Goal: Information Seeking & Learning: Learn about a topic

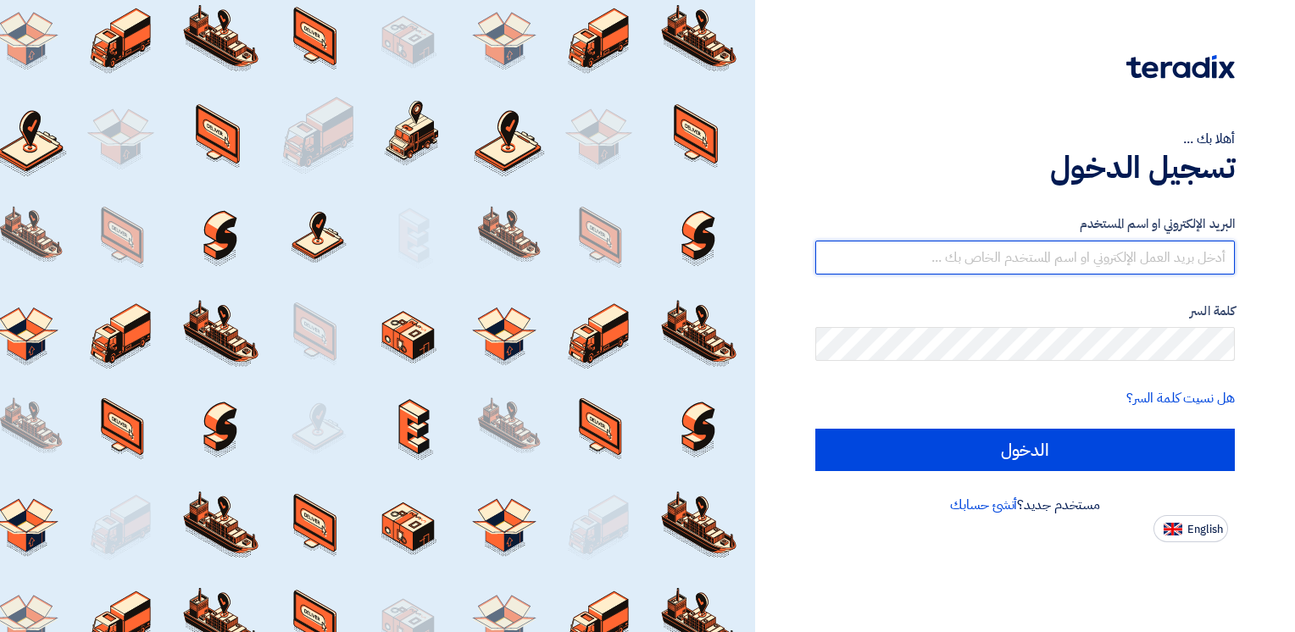
drag, startPoint x: 0, startPoint y: 0, endPoint x: 1020, endPoint y: 253, distance: 1050.9
click at [1020, 251] on input "text" at bounding box center [1026, 258] width 420 height 34
type input "[EMAIL_ADDRESS][DOMAIN_NAME]"
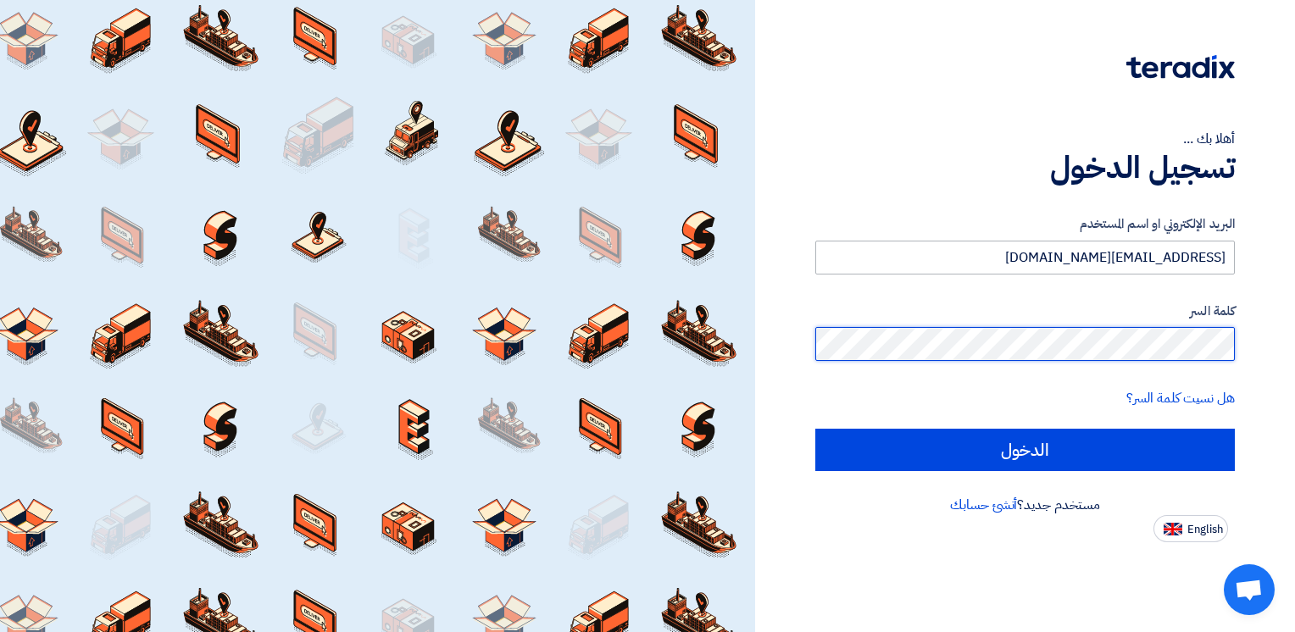
click at [816, 429] on input "الدخول" at bounding box center [1026, 450] width 420 height 42
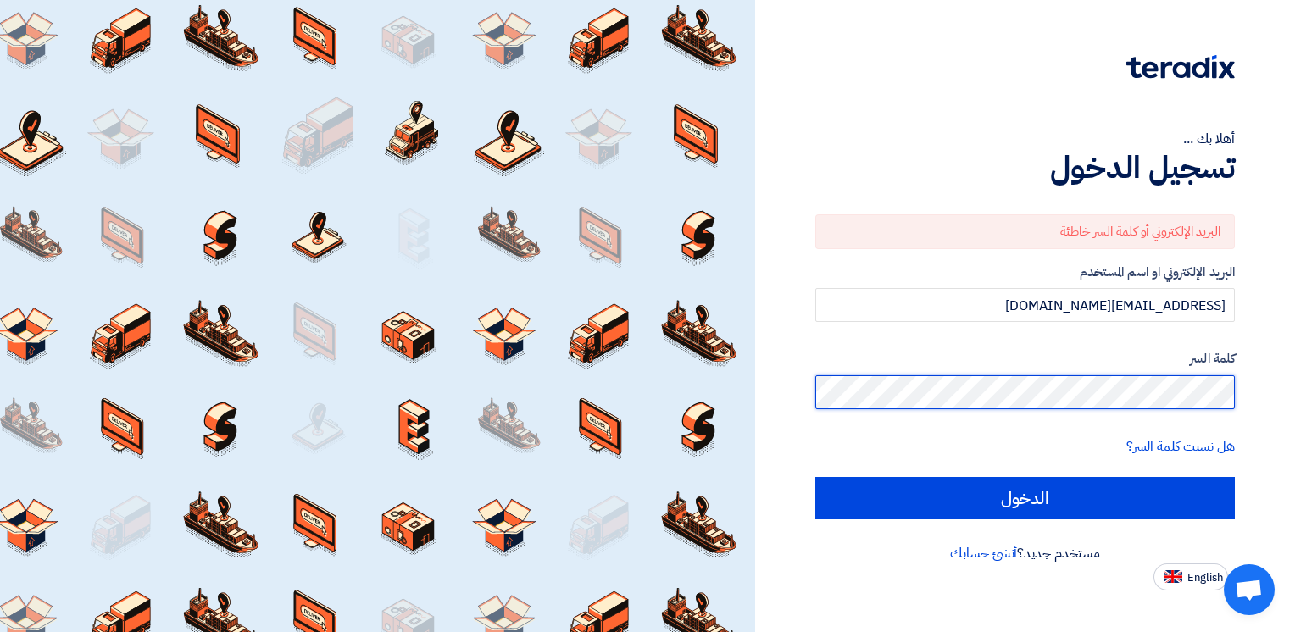
click at [1261, 398] on div "أهلا بك ... تسجيل الدخول البريد الإلكتروني أو كلمة السر خاطئة البريد الإلكتروني…" at bounding box center [1025, 295] width 515 height 591
click at [816, 477] on input "الدخول" at bounding box center [1026, 498] width 420 height 42
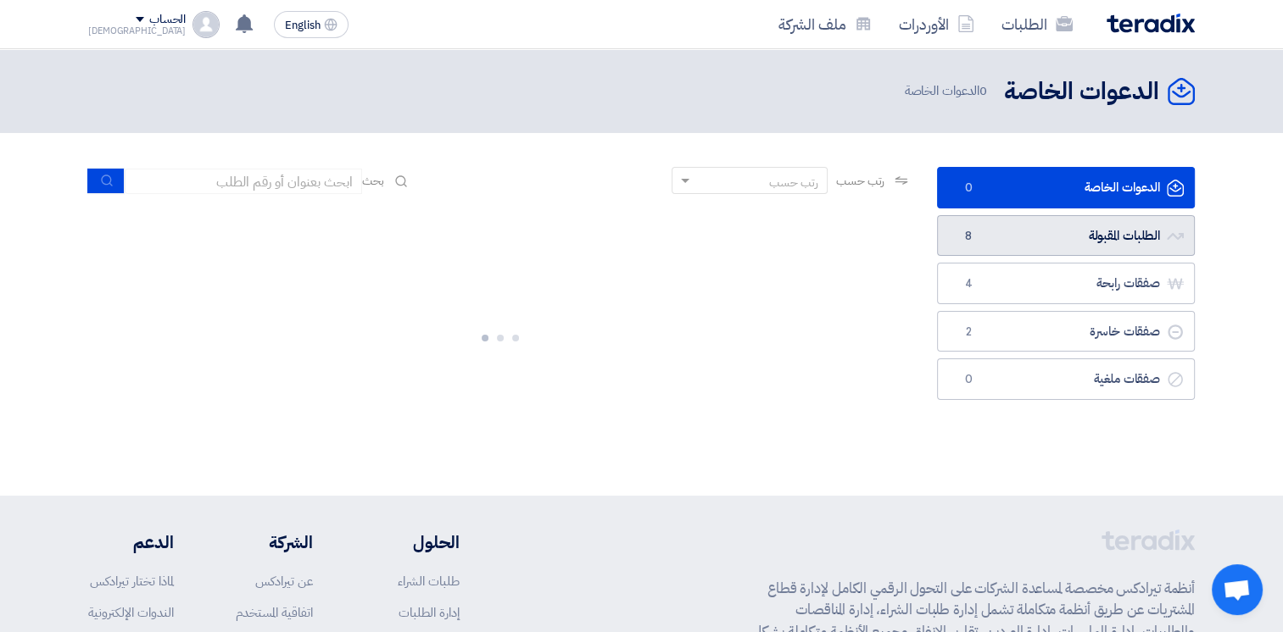
click at [1100, 242] on link "الطلبات المقبولة الطلبات المقبولة 8" at bounding box center [1066, 236] width 258 height 42
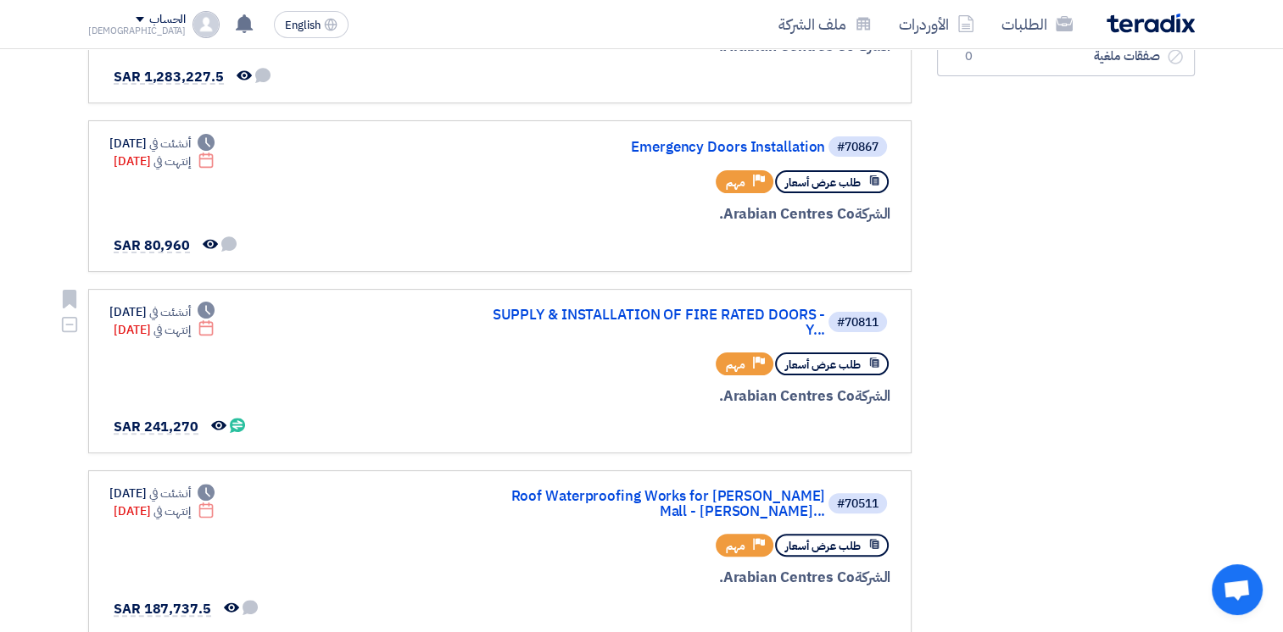
scroll to position [848, 0]
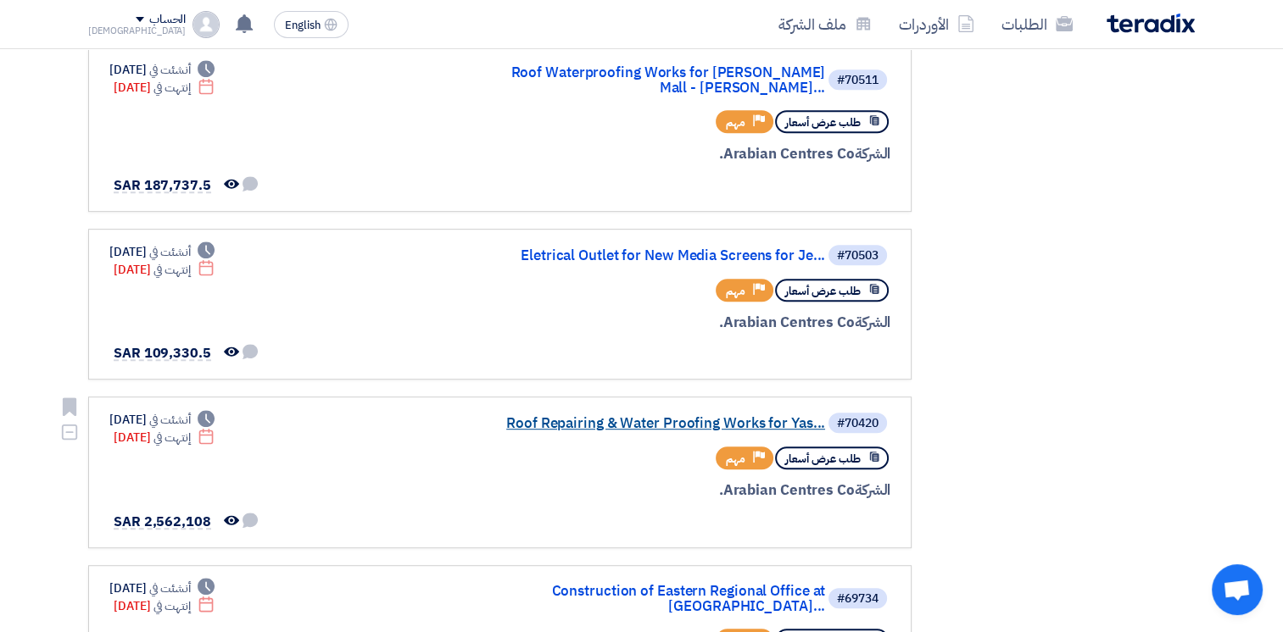
click at [677, 416] on link "Roof Repairing & Water Proofing Works for Yas..." at bounding box center [655, 423] width 339 height 15
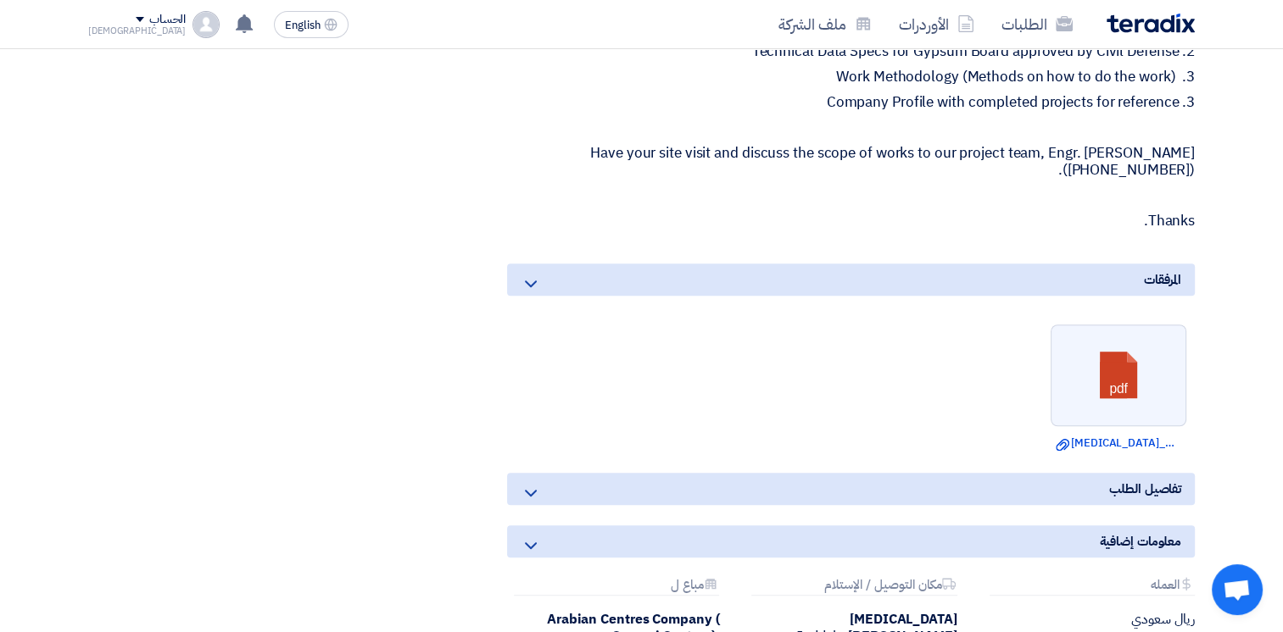
scroll to position [1040, 0]
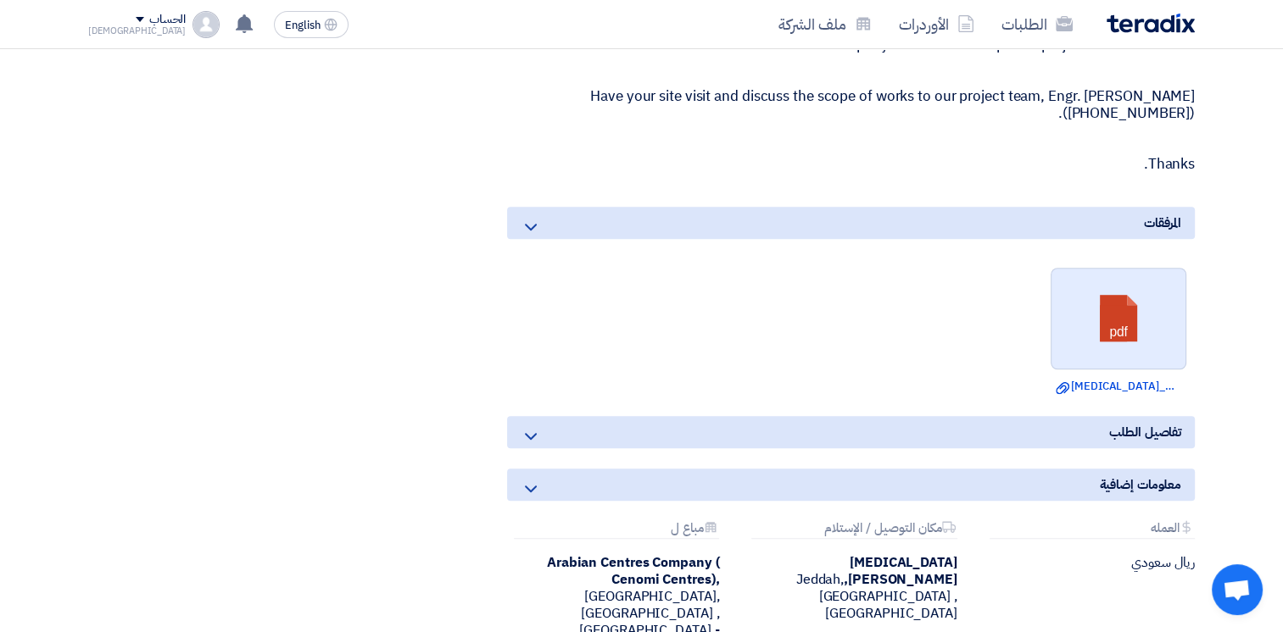
click at [1100, 320] on link at bounding box center [1119, 320] width 136 height 102
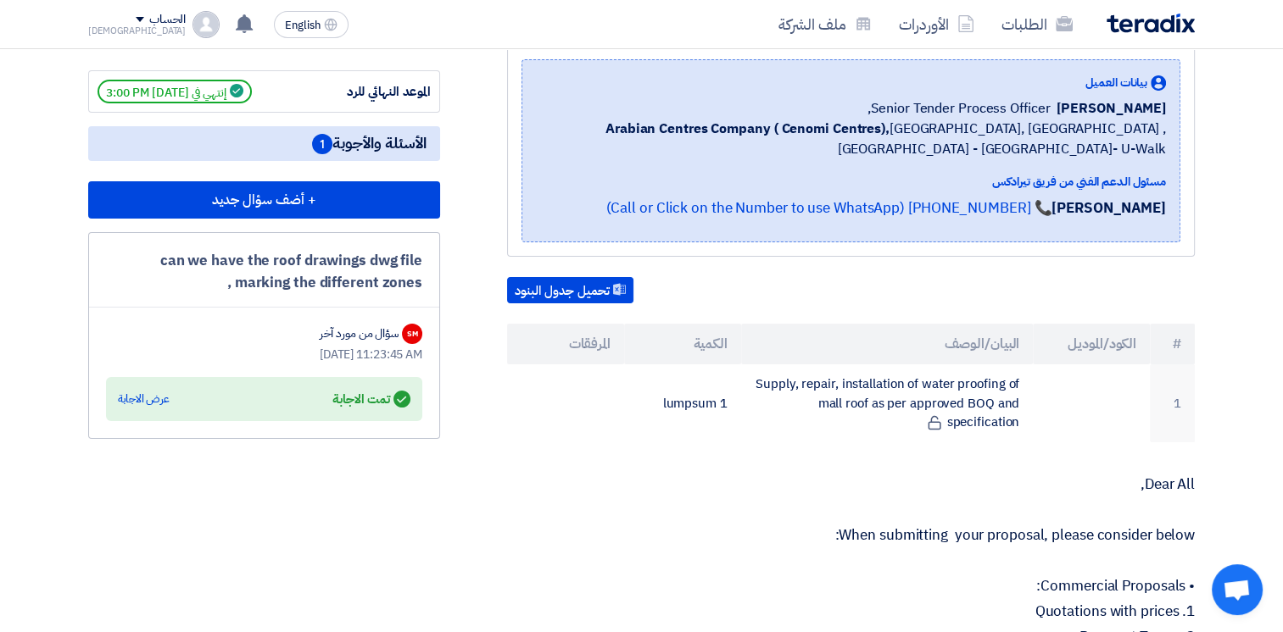
scroll to position [0, 0]
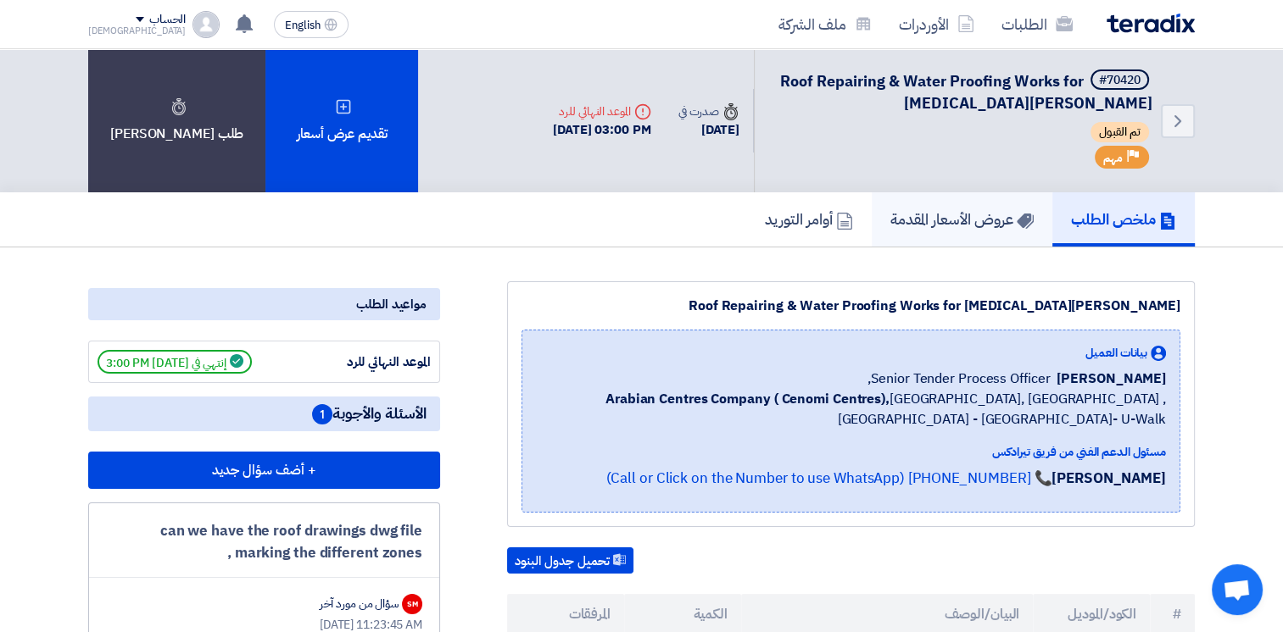
click at [944, 219] on h5 "عروض الأسعار المقدمة" at bounding box center [961, 218] width 143 height 19
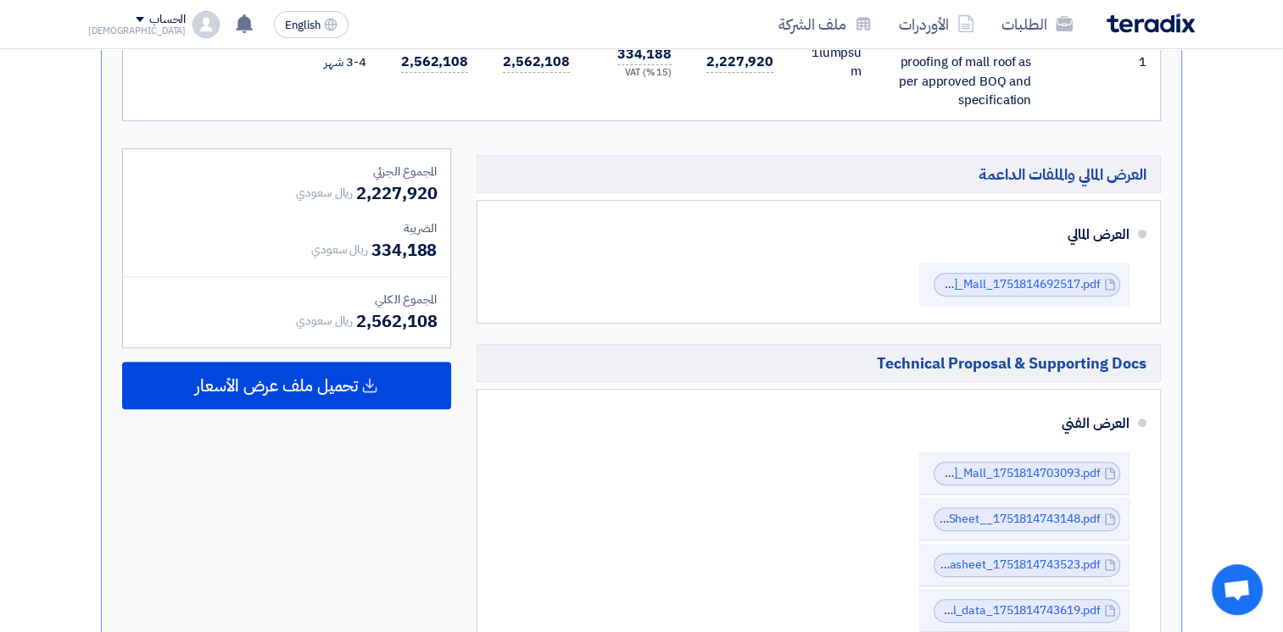
scroll to position [525, 0]
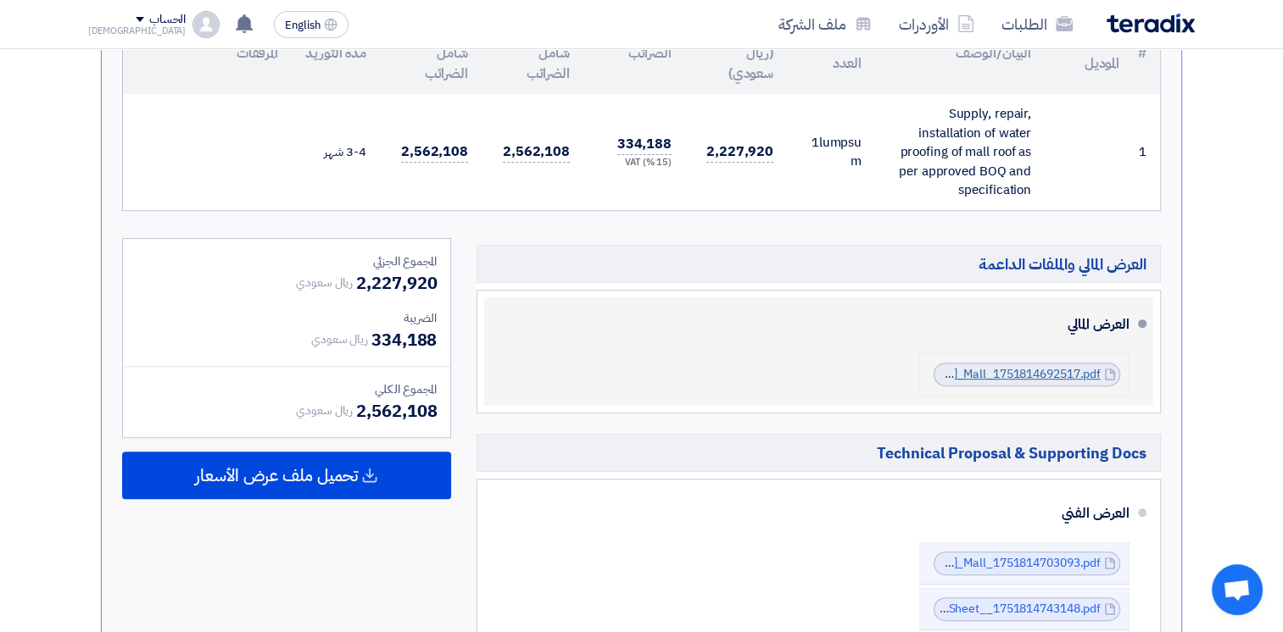
click at [997, 370] on link "FEJTQR_Quotation_for_Roof_Repairing_Works_All_Parts__[MEDICAL_DATA]_Mall_175181…" at bounding box center [822, 374] width 555 height 18
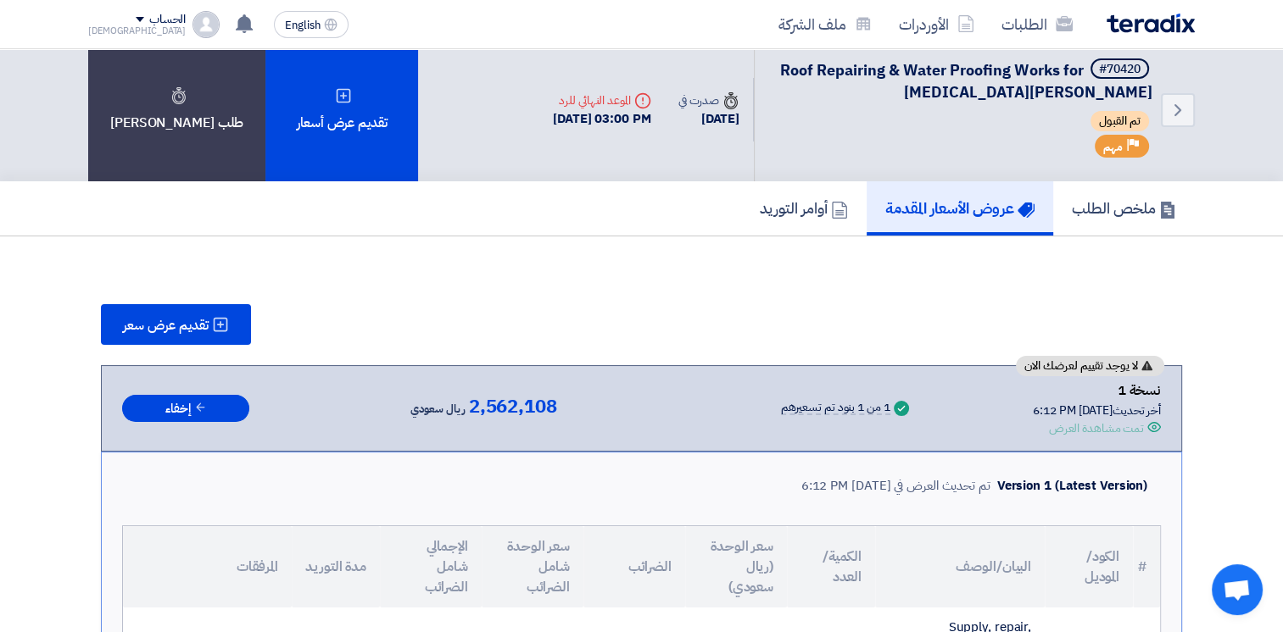
scroll to position [0, 0]
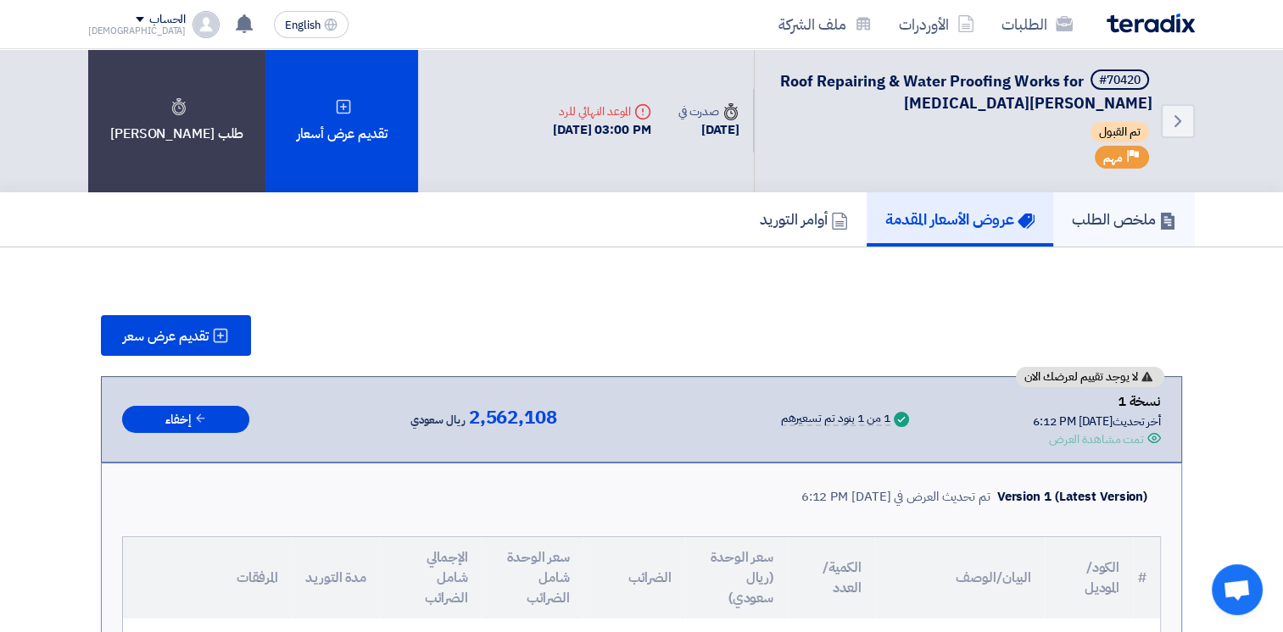
click at [1098, 225] on h5 "ملخص الطلب" at bounding box center [1124, 218] width 104 height 19
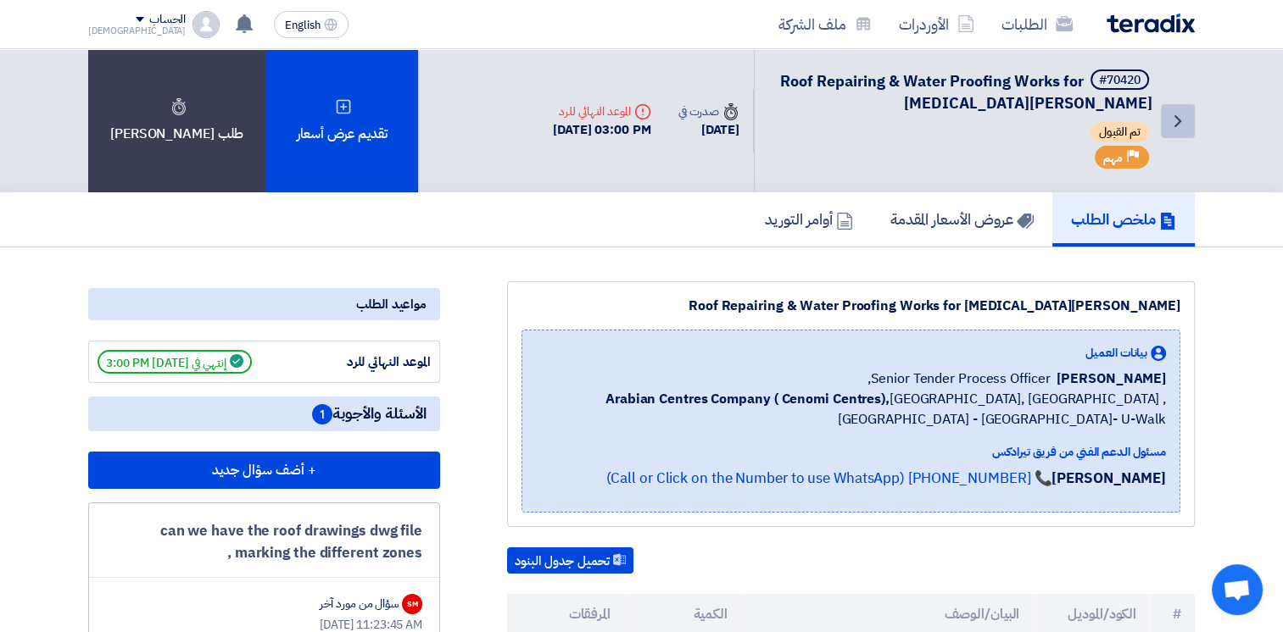
click at [1173, 124] on icon "Back" at bounding box center [1177, 121] width 20 height 20
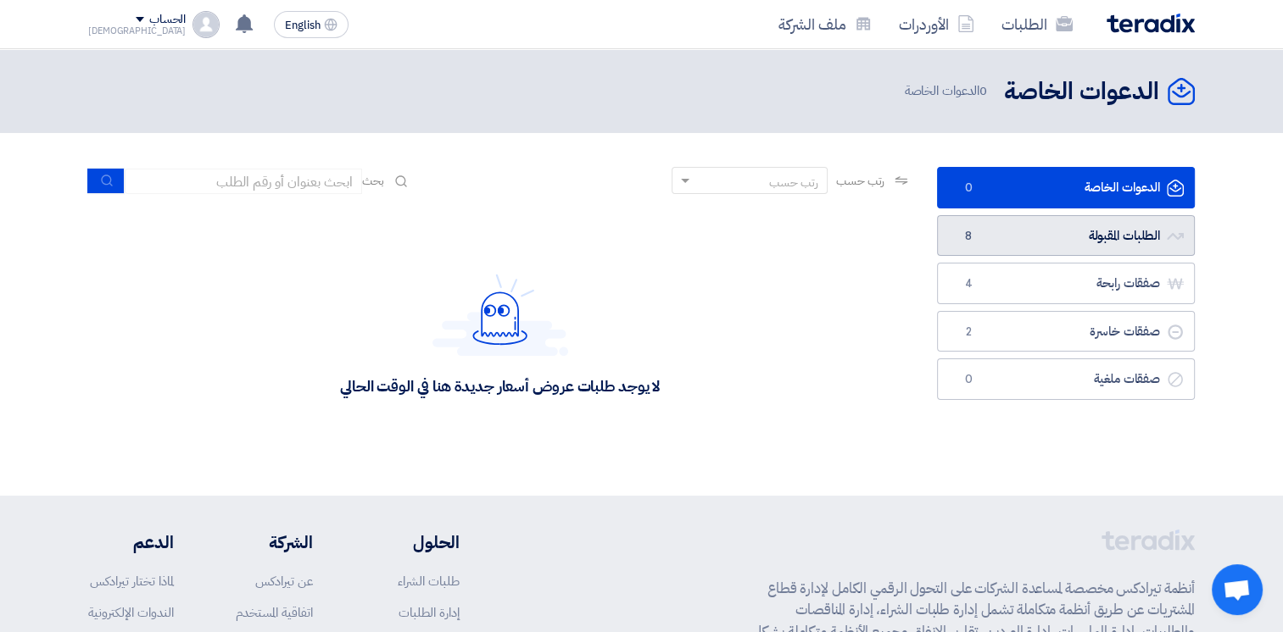
click at [1089, 230] on link "الطلبات المقبولة الطلبات المقبولة 8" at bounding box center [1066, 236] width 258 height 42
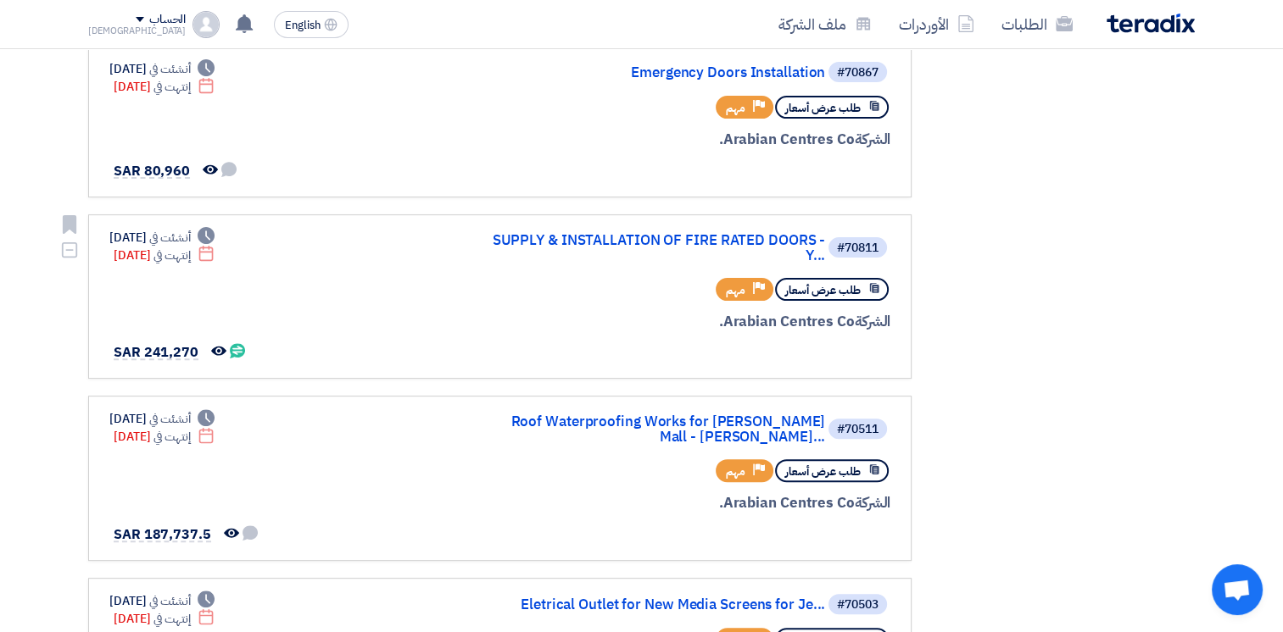
scroll to position [75, 0]
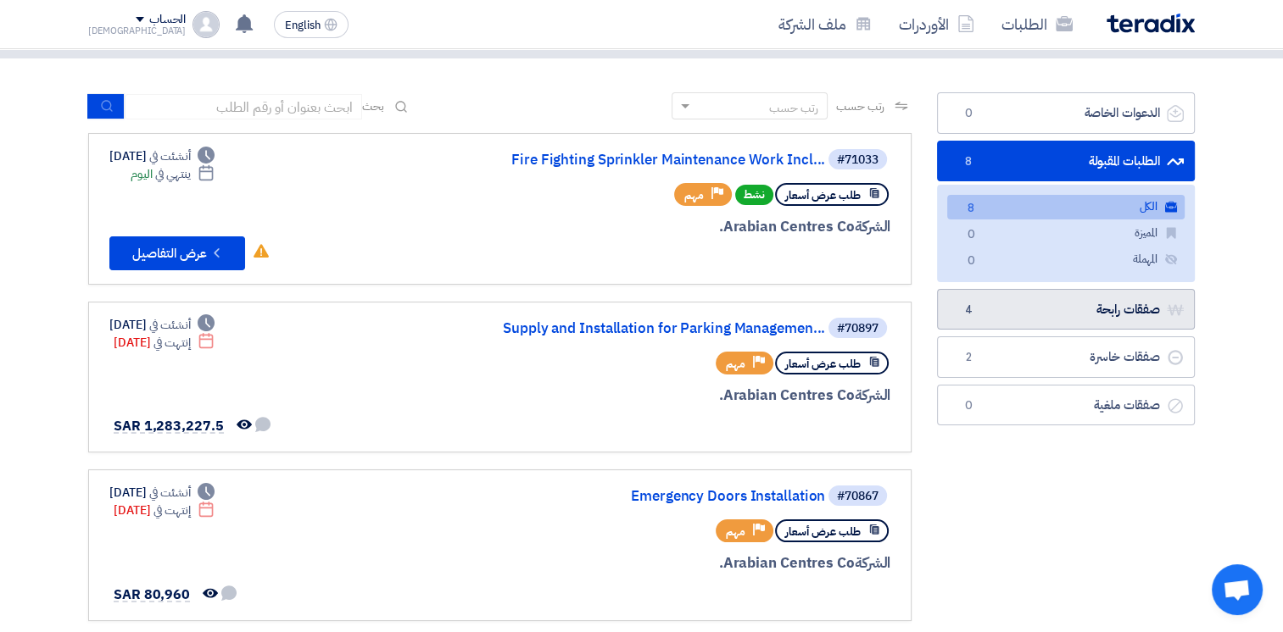
click at [1029, 310] on link "صفقات رابحة صفقات رابحة 4" at bounding box center [1066, 310] width 258 height 42
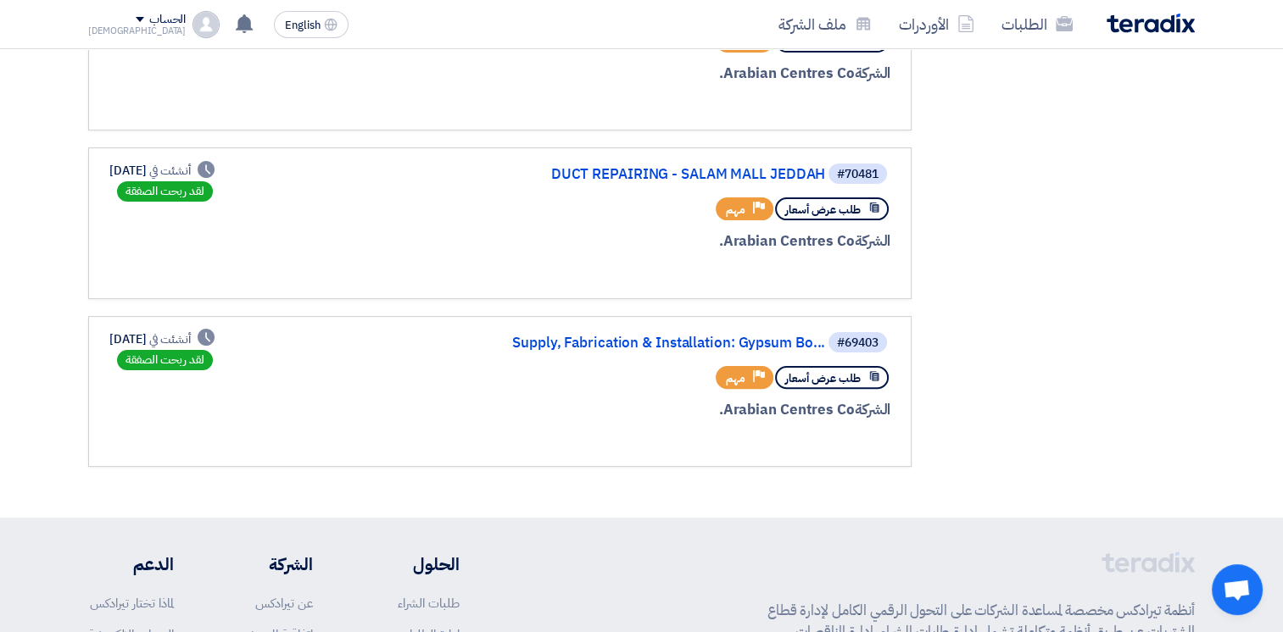
scroll to position [0, 0]
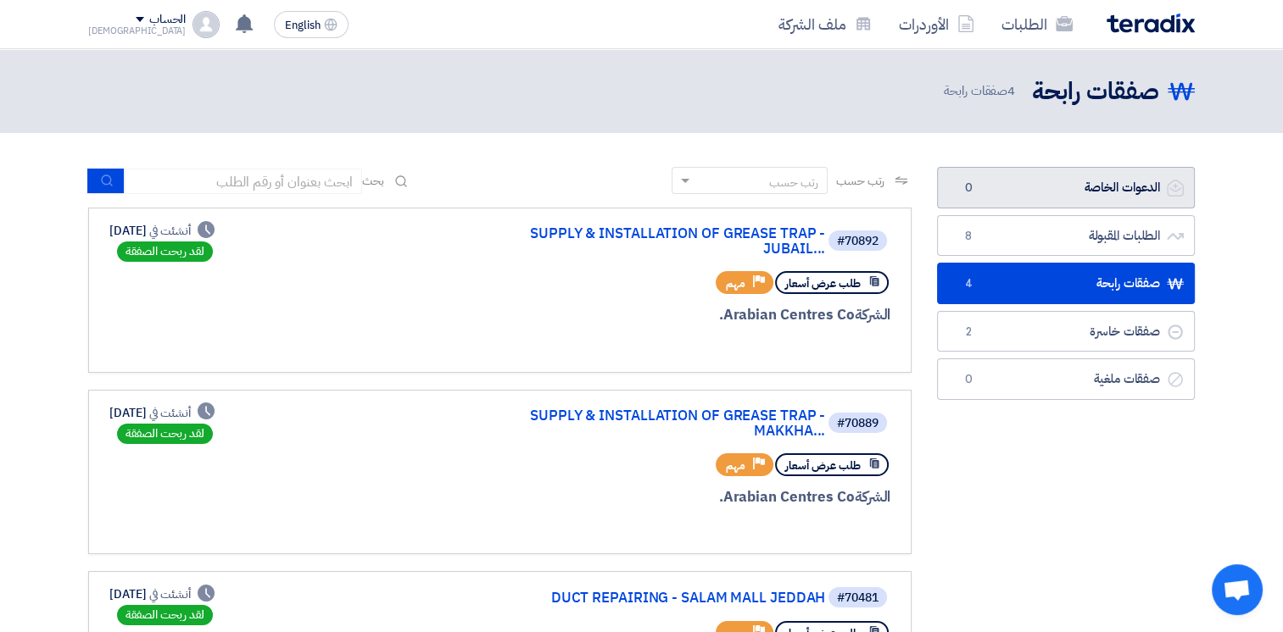
click at [1061, 195] on link "الدعوات الخاصة الدعوات الخاصة 0" at bounding box center [1066, 188] width 258 height 42
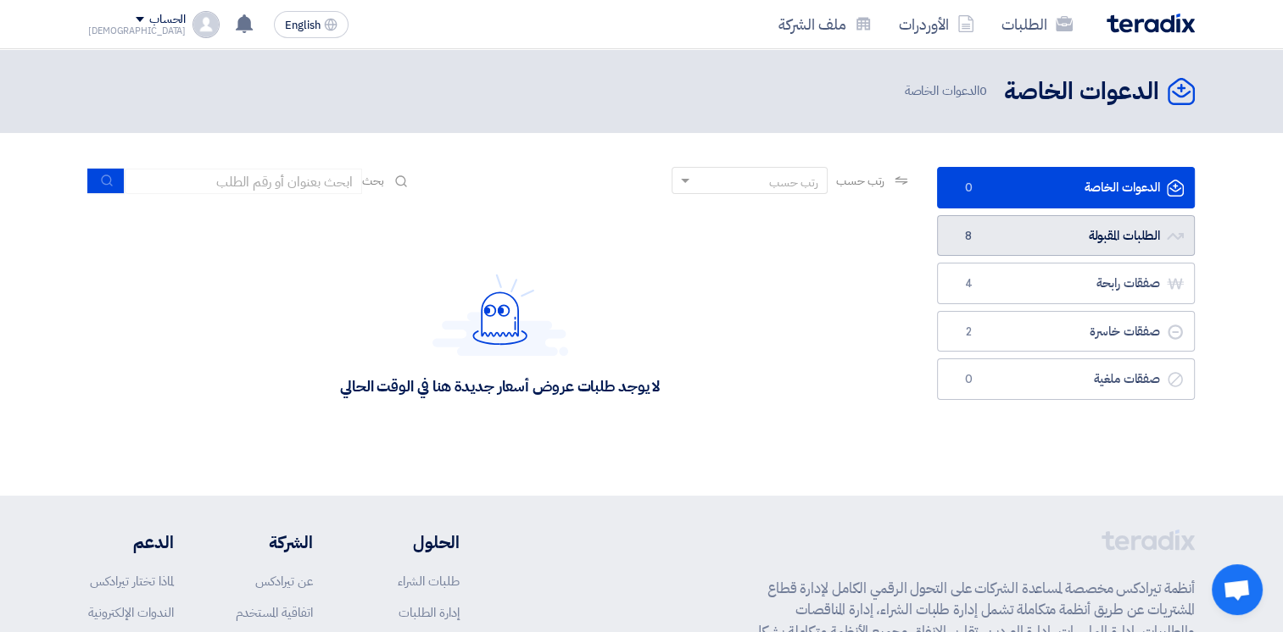
click at [1061, 236] on link "الطلبات المقبولة الطلبات المقبولة 8" at bounding box center [1066, 236] width 258 height 42
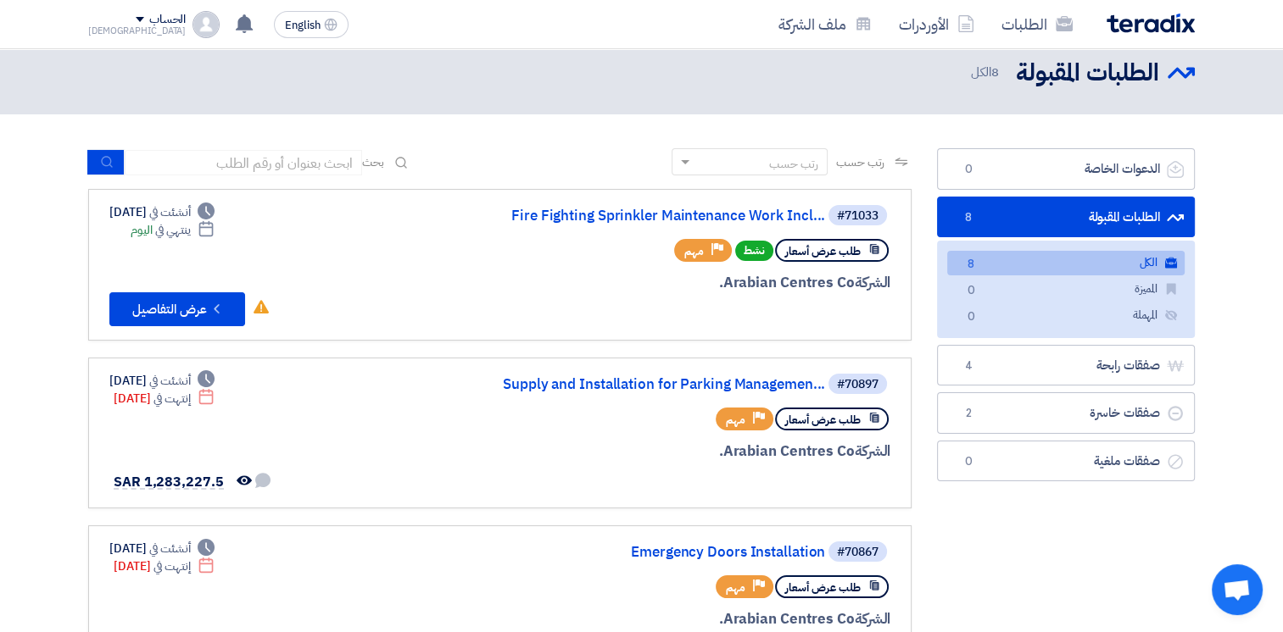
scroll to position [14, 0]
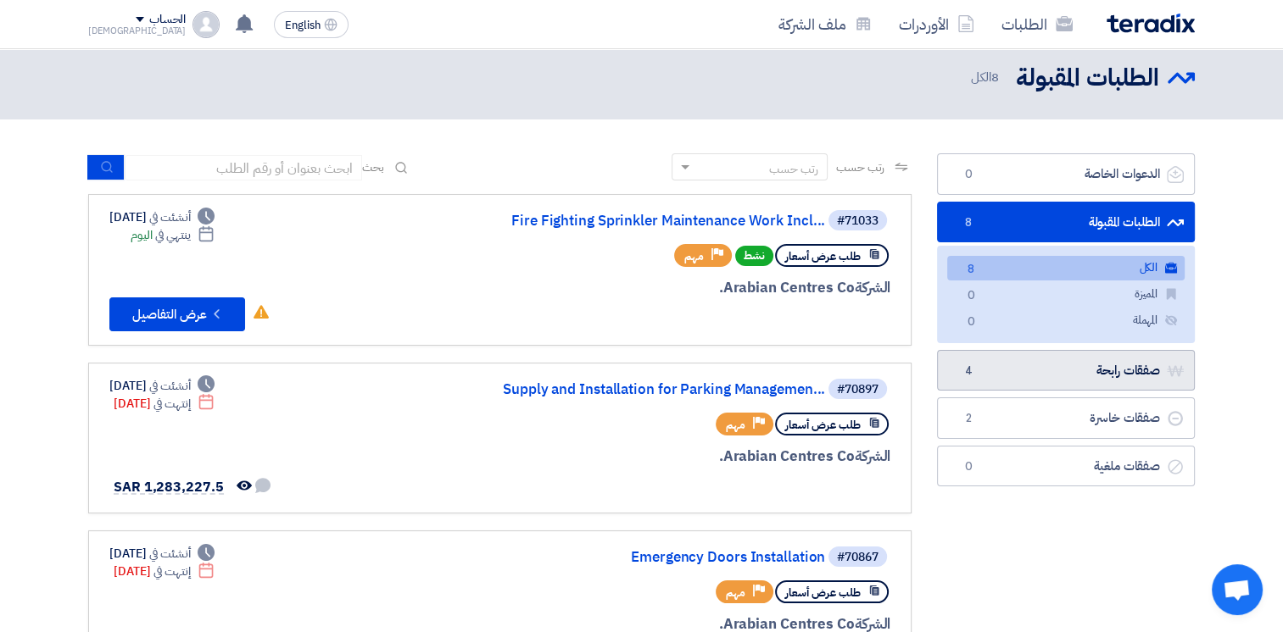
click at [1107, 372] on link "صفقات رابحة صفقات رابحة 4" at bounding box center [1066, 371] width 258 height 42
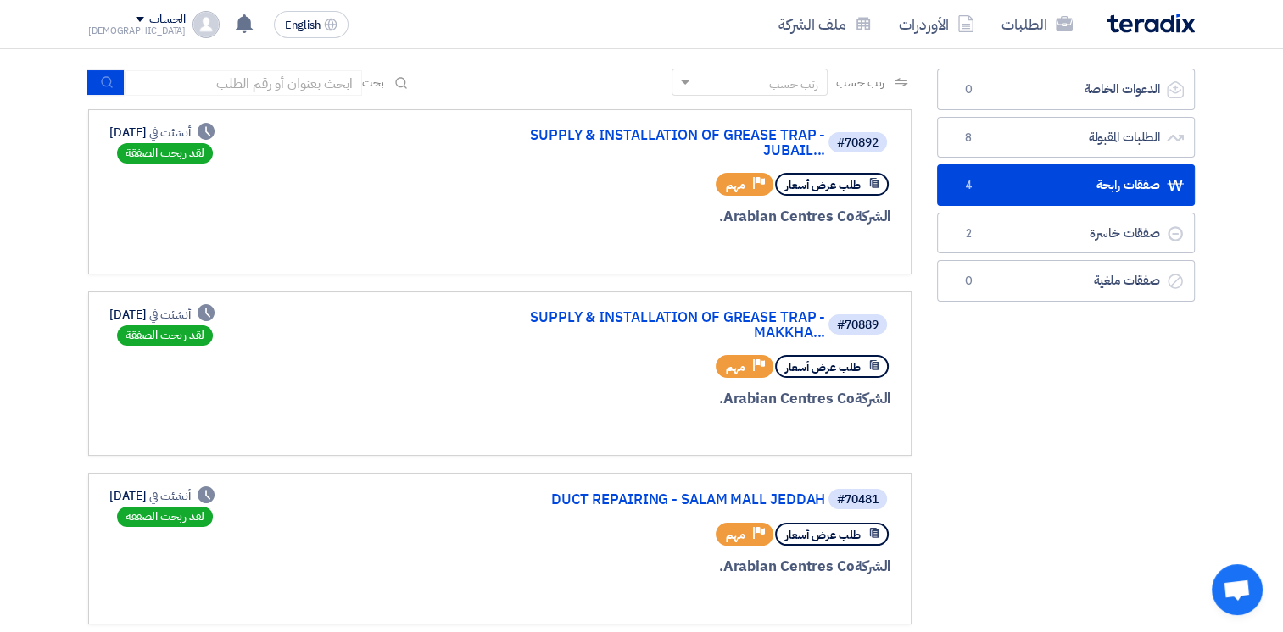
scroll to position [78, 0]
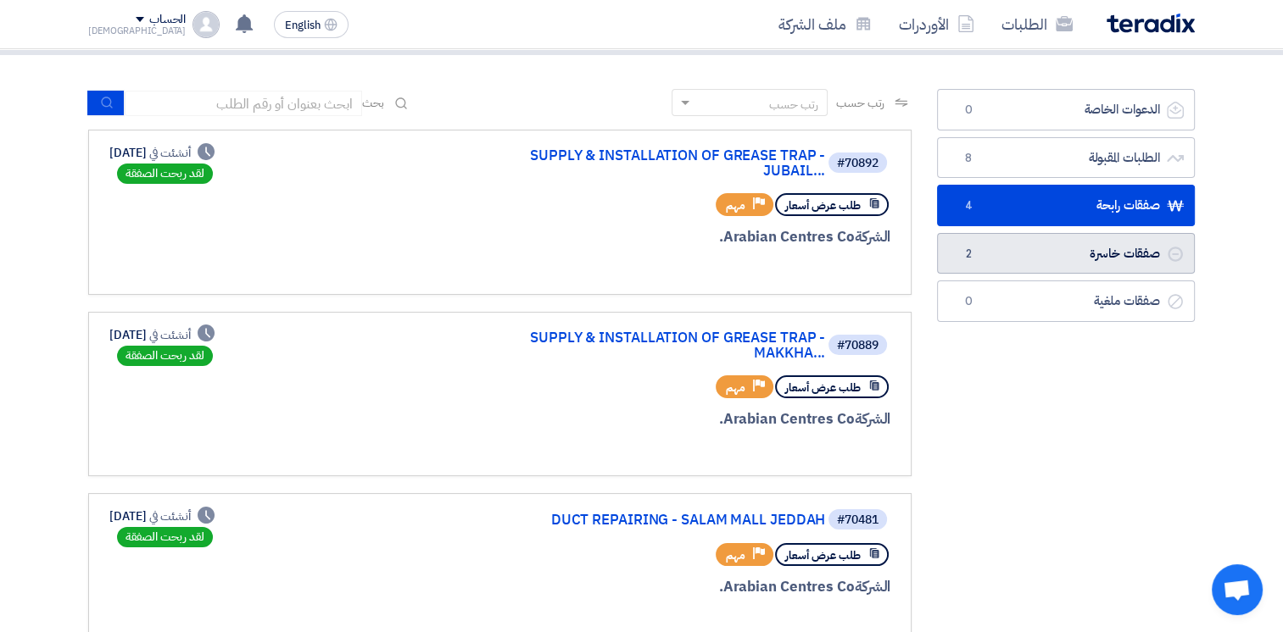
click at [1094, 249] on link "صفقات خاسرة صفقات خاسرة 2" at bounding box center [1066, 254] width 258 height 42
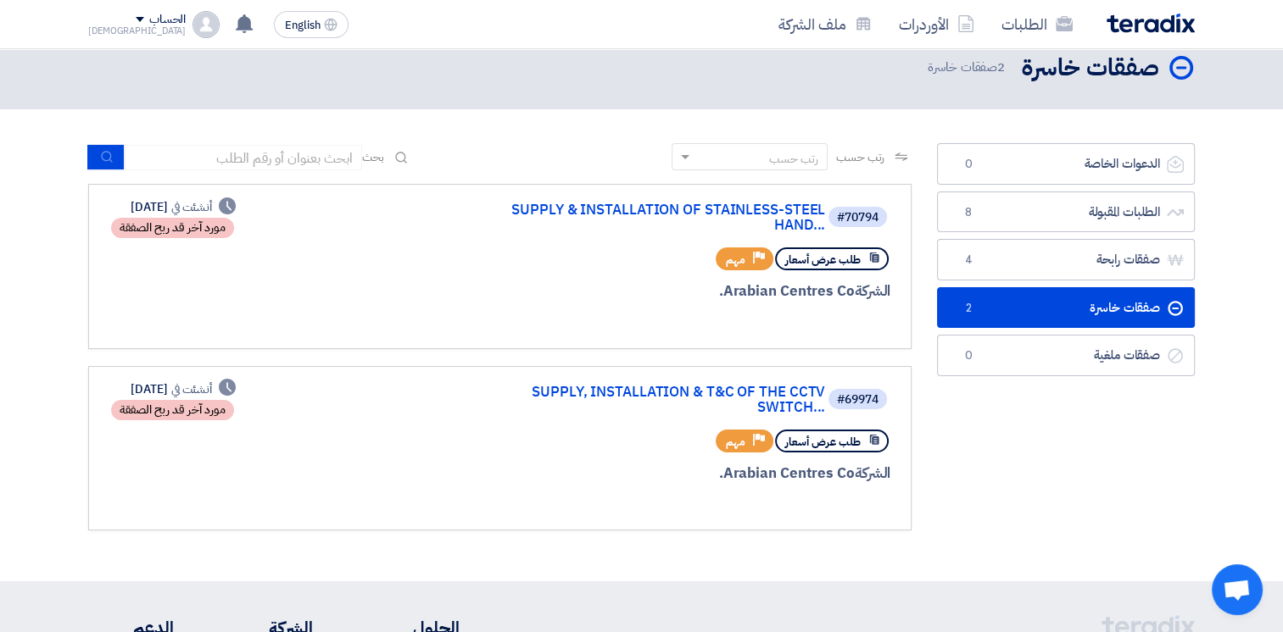
scroll to position [27, 0]
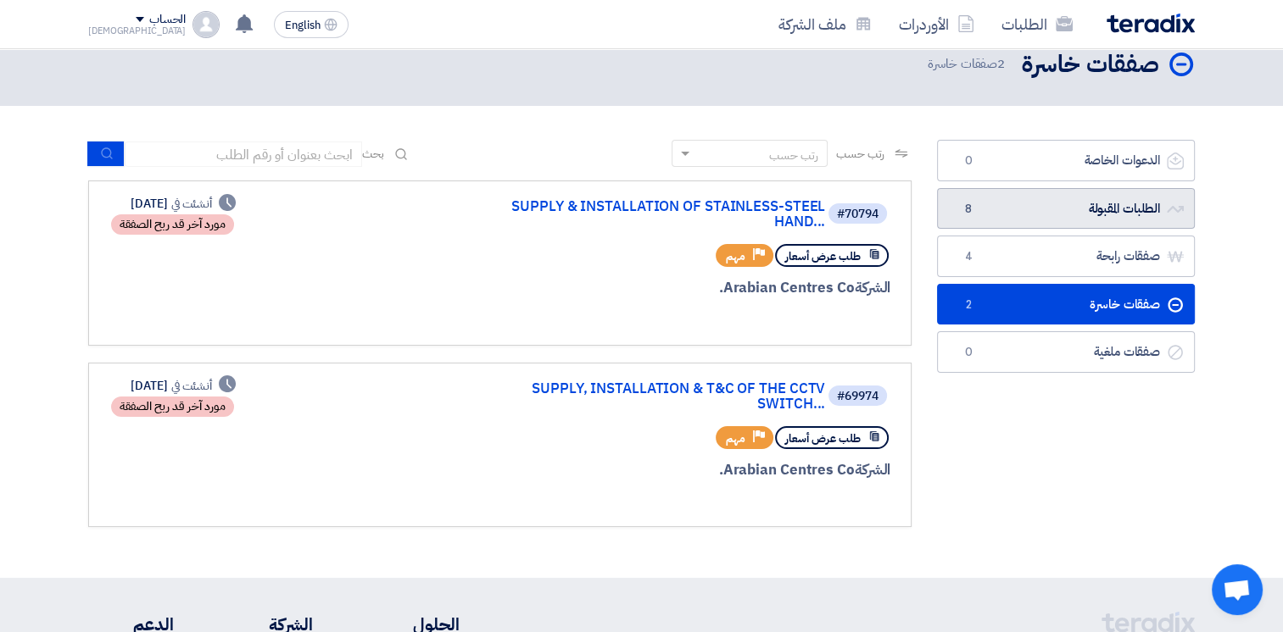
click at [1070, 203] on link "الطلبات المقبولة الطلبات المقبولة 8" at bounding box center [1066, 209] width 258 height 42
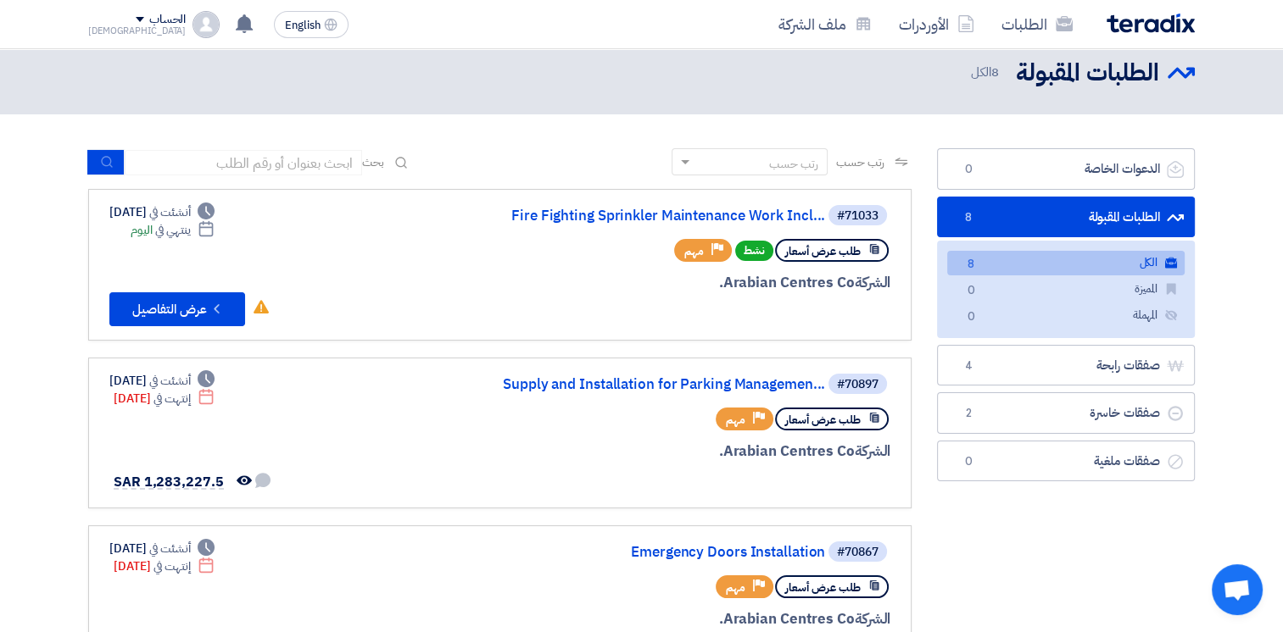
scroll to position [0, 0]
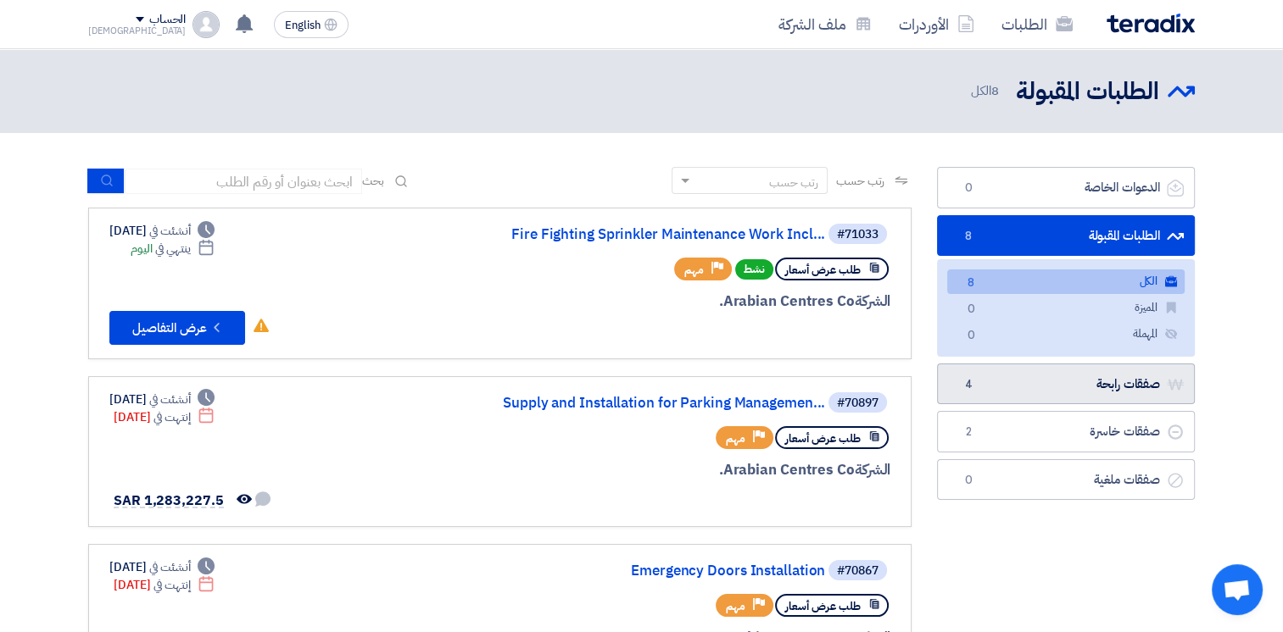
click at [1061, 374] on link "صفقات رابحة صفقات رابحة 4" at bounding box center [1066, 385] width 258 height 42
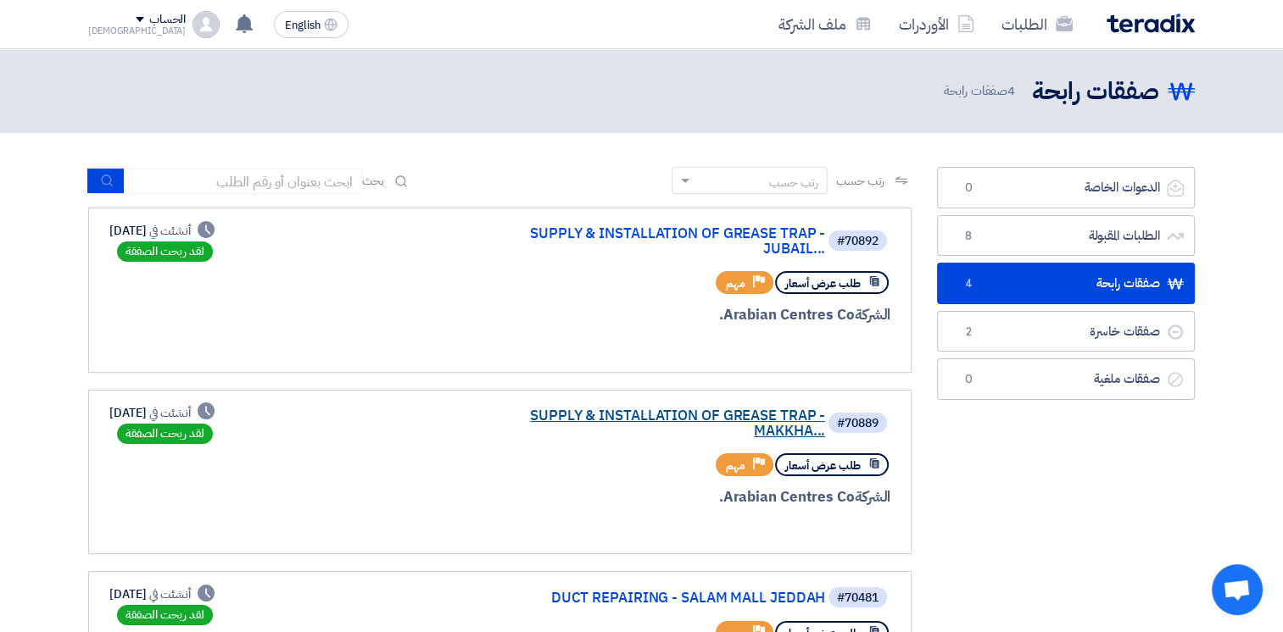
click at [692, 409] on link "SUPPLY & INSTALLATION OF GREASE TRAP - MAKKHA..." at bounding box center [655, 424] width 339 height 31
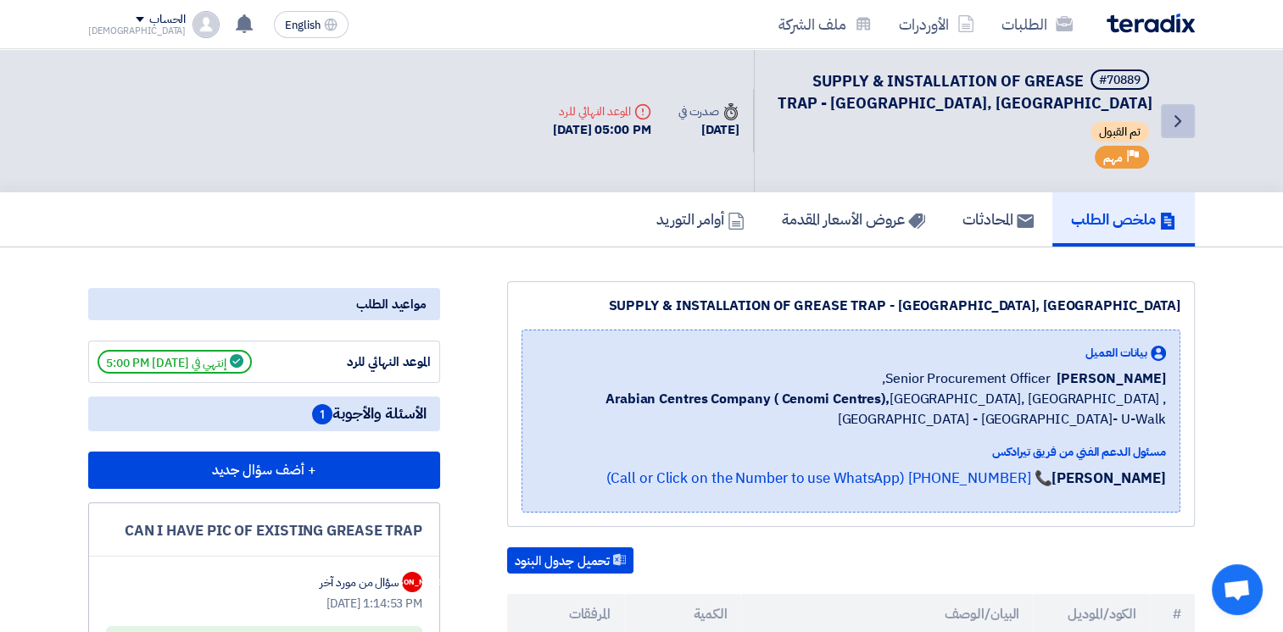
drag, startPoint x: 1190, startPoint y: 97, endPoint x: 1177, endPoint y: 123, distance: 28.8
click at [1190, 97] on div "Back #70889 SUPPLY & INSTALLATION OF GREASE TRAP - [GEOGRAPHIC_DATA], [GEOGRAPH…" at bounding box center [974, 120] width 441 height 143
click at [1177, 124] on use at bounding box center [1177, 121] width 7 height 12
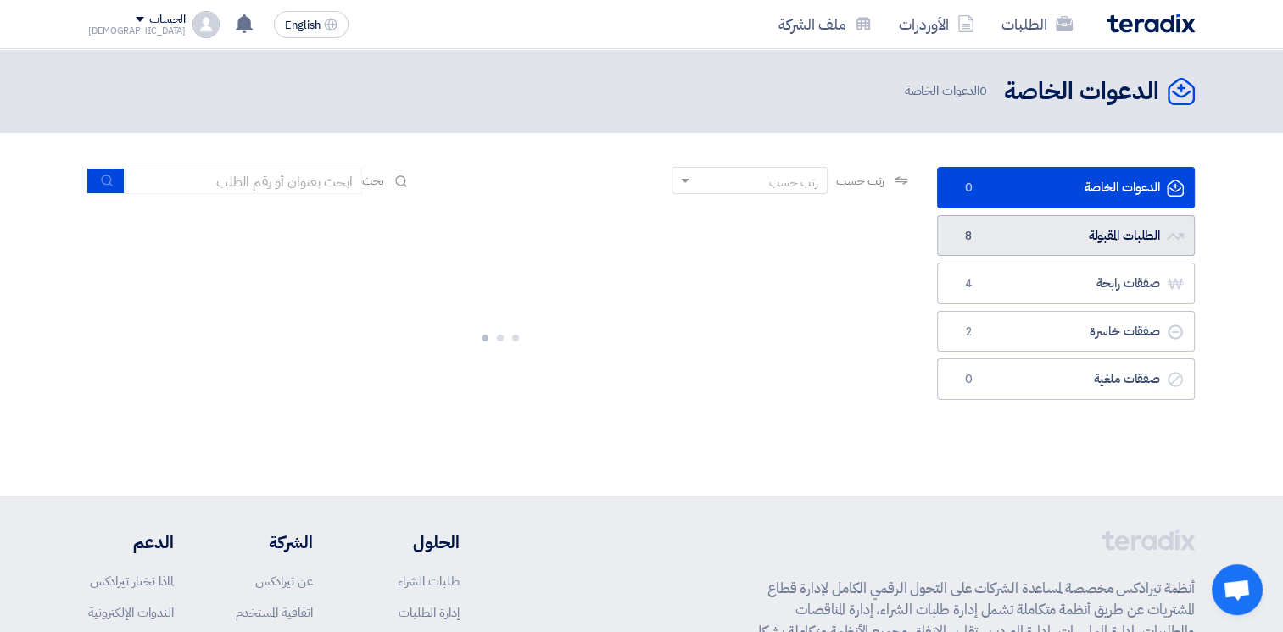
click at [1089, 242] on link "الطلبات المقبولة الطلبات المقبولة 8" at bounding box center [1066, 236] width 258 height 42
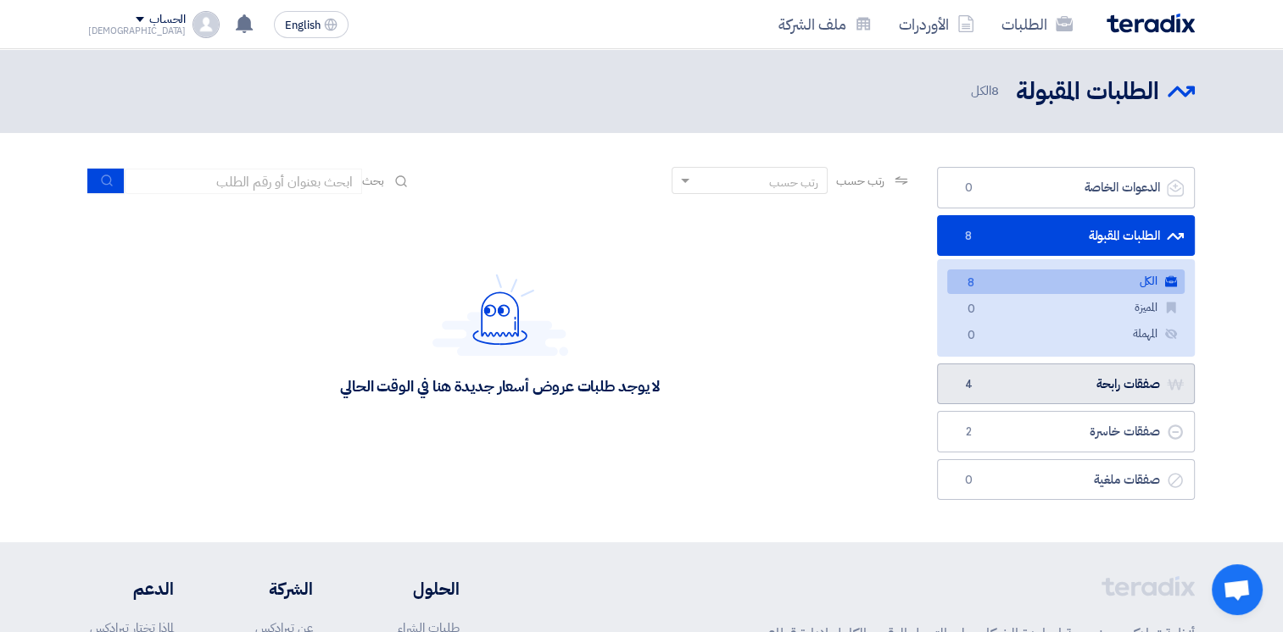
click at [1098, 385] on link "صفقات رابحة صفقات رابحة 4" at bounding box center [1066, 385] width 258 height 42
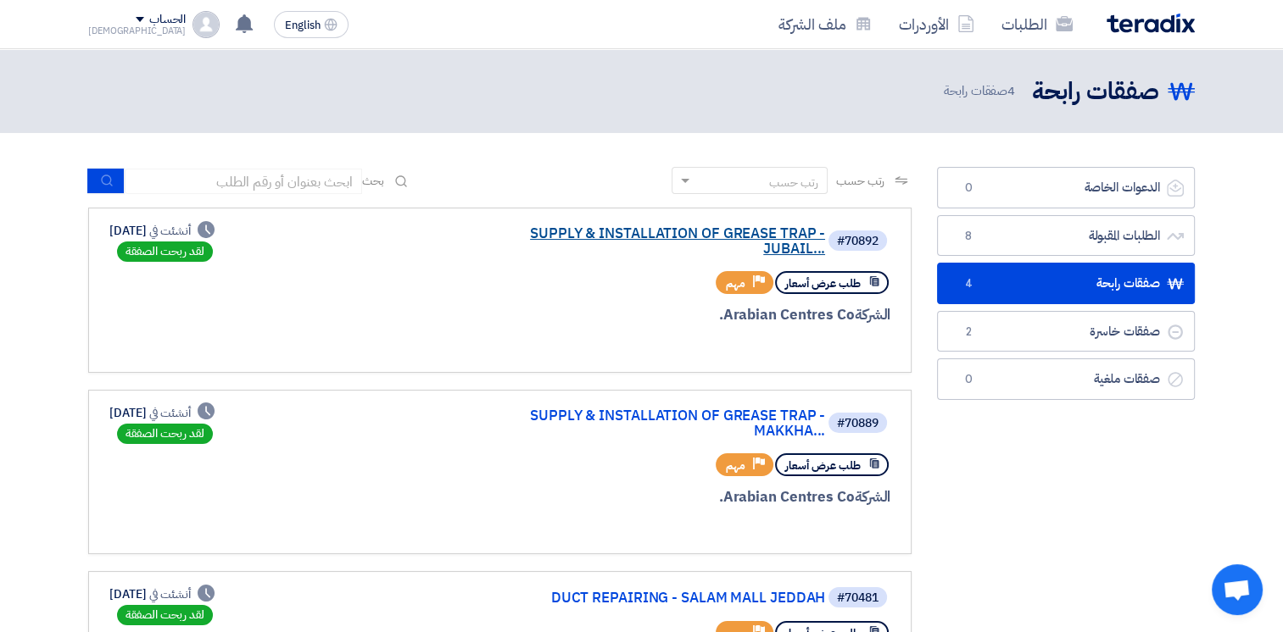
click at [743, 235] on link "SUPPLY & INSTALLATION OF GREASE TRAP - JUBAIL..." at bounding box center [655, 241] width 339 height 31
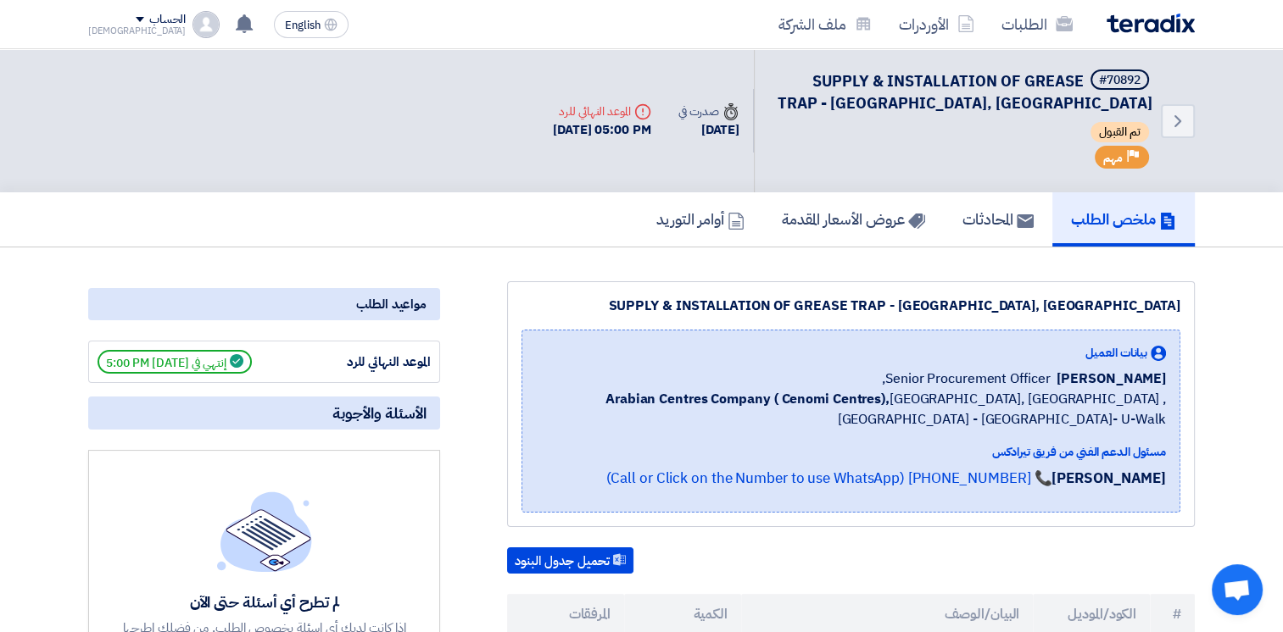
scroll to position [424, 0]
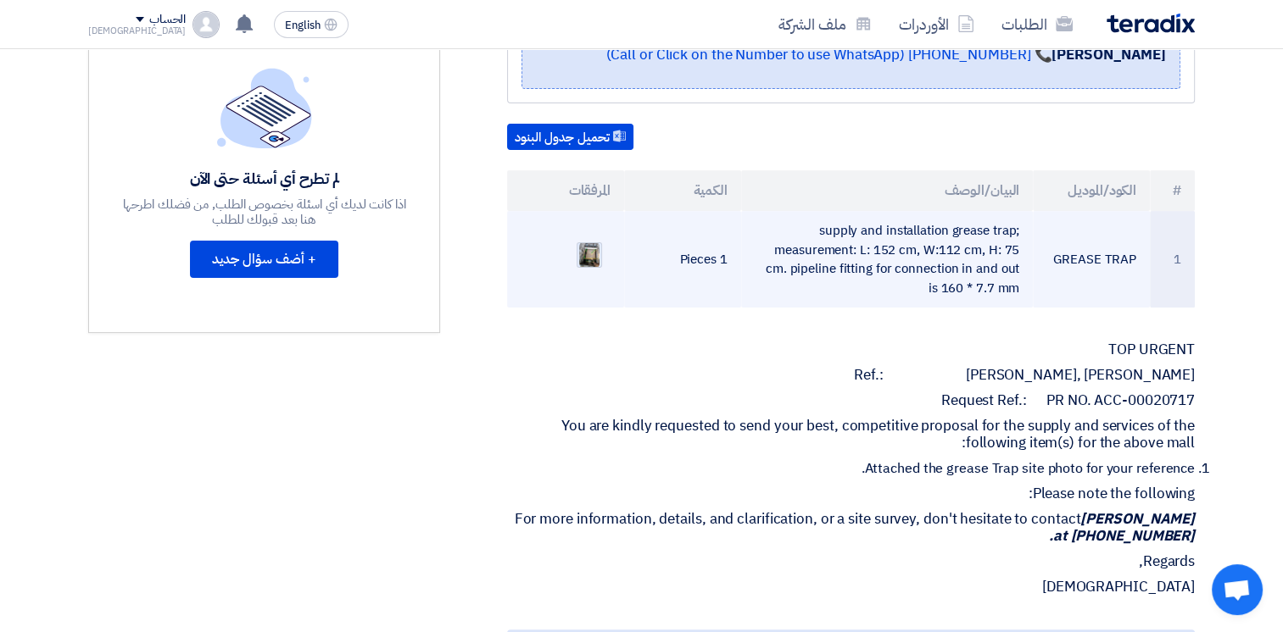
click at [586, 250] on img at bounding box center [589, 255] width 24 height 31
drag, startPoint x: 818, startPoint y: 223, endPoint x: 918, endPoint y: 261, distance: 107.1
click at [918, 261] on td "supply and installation grease trap; measurement: L: 152 cm, W:112 cm, H: 75 cm…" at bounding box center [887, 259] width 292 height 97
drag, startPoint x: 918, startPoint y: 261, endPoint x: 866, endPoint y: 228, distance: 62.1
click at [866, 228] on td "supply and installation grease trap; measurement: L: 152 cm, W:112 cm, H: 75 cm…" at bounding box center [887, 259] width 292 height 97
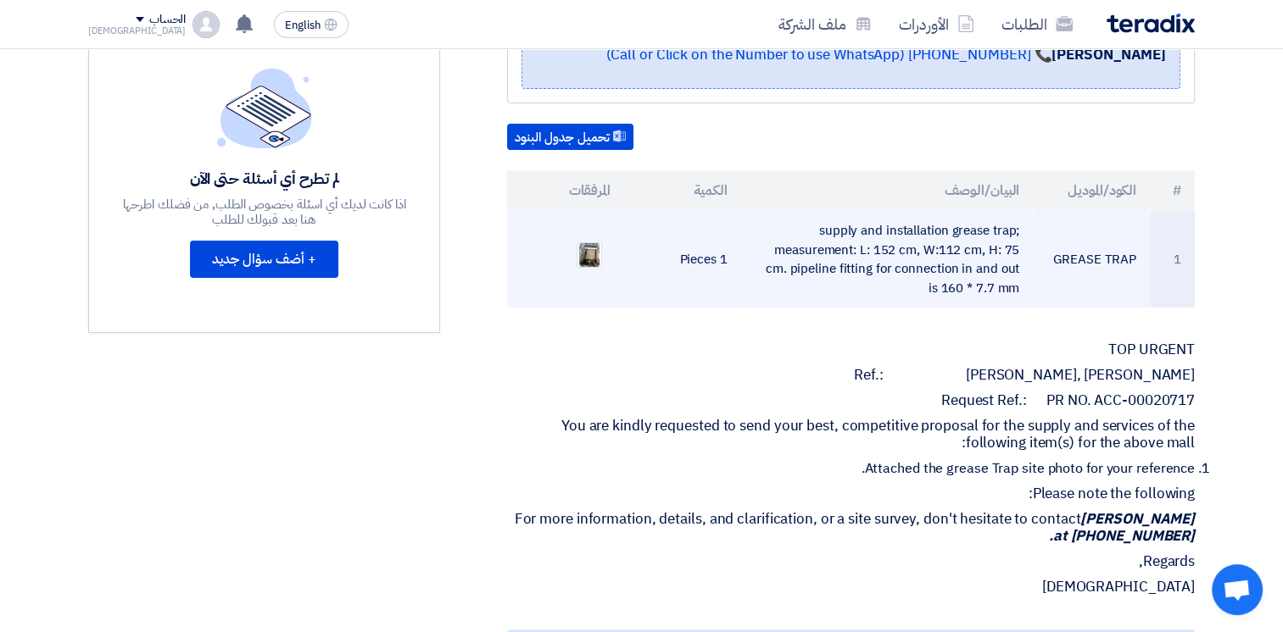
click at [840, 243] on td "supply and installation grease trap; measurement: L: 152 cm, W:112 cm, H: 75 cm…" at bounding box center [887, 259] width 292 height 97
drag, startPoint x: 821, startPoint y: 226, endPoint x: 1016, endPoint y: 226, distance: 195.8
click at [1016, 226] on td "supply and installation grease trap; measurement: L: 152 cm, W:112 cm, H: 75 cm…" at bounding box center [887, 259] width 292 height 97
drag, startPoint x: 1016, startPoint y: 226, endPoint x: 925, endPoint y: 219, distance: 91.9
click at [925, 219] on td "supply and installation grease trap; measurement: L: 152 cm, W:112 cm, H: 75 cm…" at bounding box center [887, 259] width 292 height 97
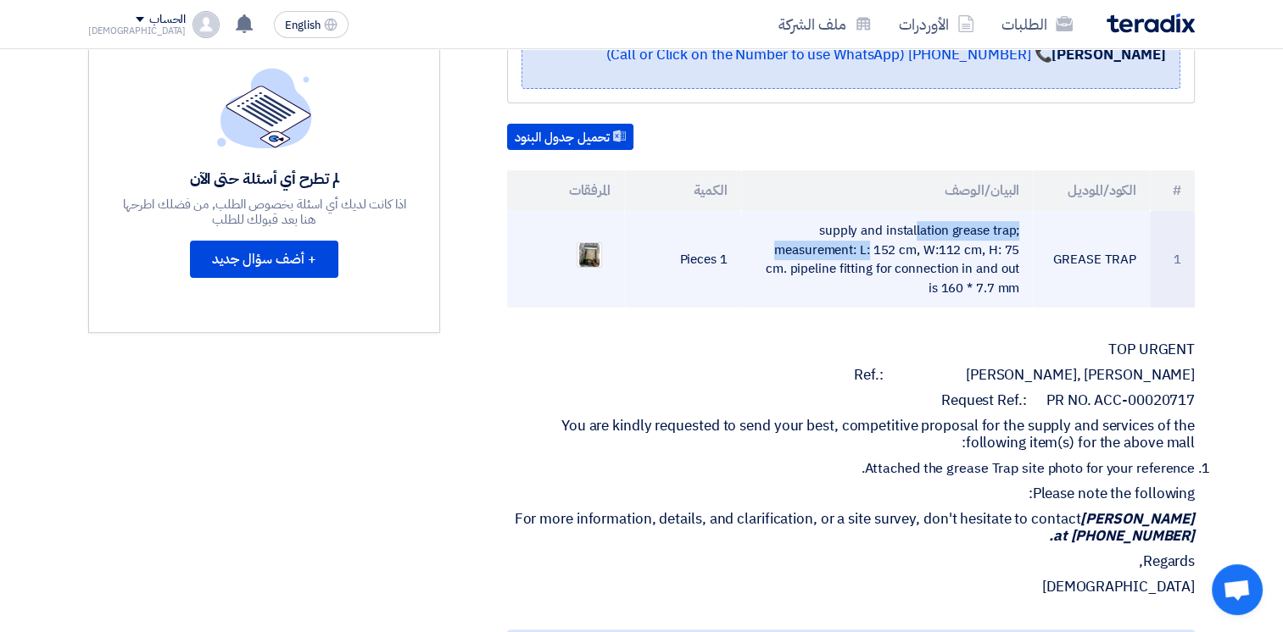
click at [953, 226] on td "supply and installation grease trap; measurement: L: 152 cm, W:112 cm, H: 75 cm…" at bounding box center [887, 259] width 292 height 97
drag, startPoint x: 951, startPoint y: 231, endPoint x: 1013, endPoint y: 288, distance: 84.0
click at [1013, 288] on td "supply and installation grease trap; measurement: L: 152 cm, W:112 cm, H: 75 cm…" at bounding box center [887, 259] width 292 height 97
copy td "grease trap; measurement: L: 152 cm, W:112 cm, H: 75 cm. pipeline fitting for c…"
